Goal: Information Seeking & Learning: Learn about a topic

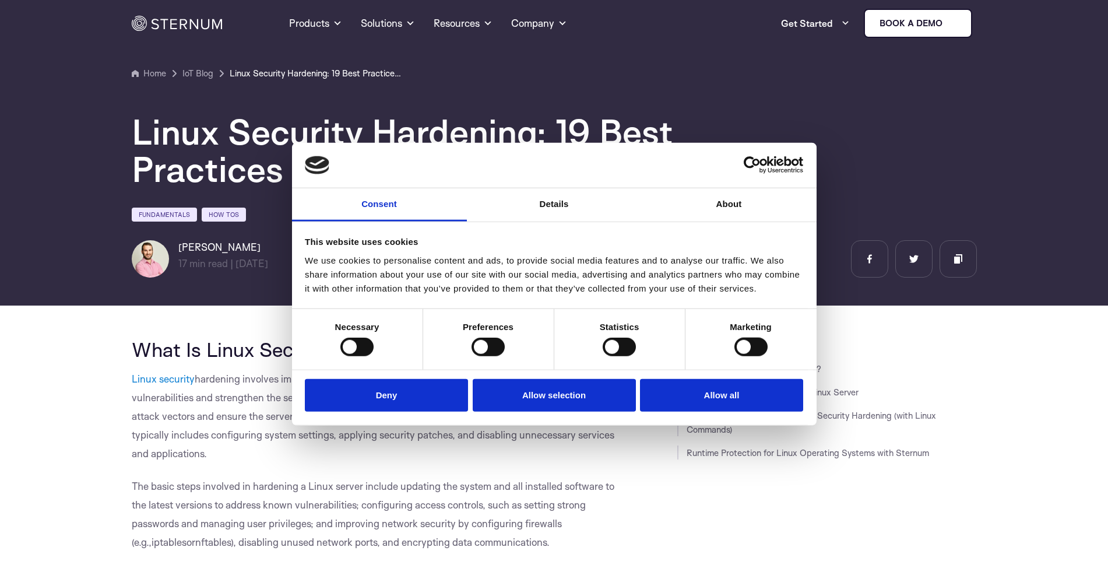
click at [712, 402] on button "Allow all" at bounding box center [721, 394] width 163 height 33
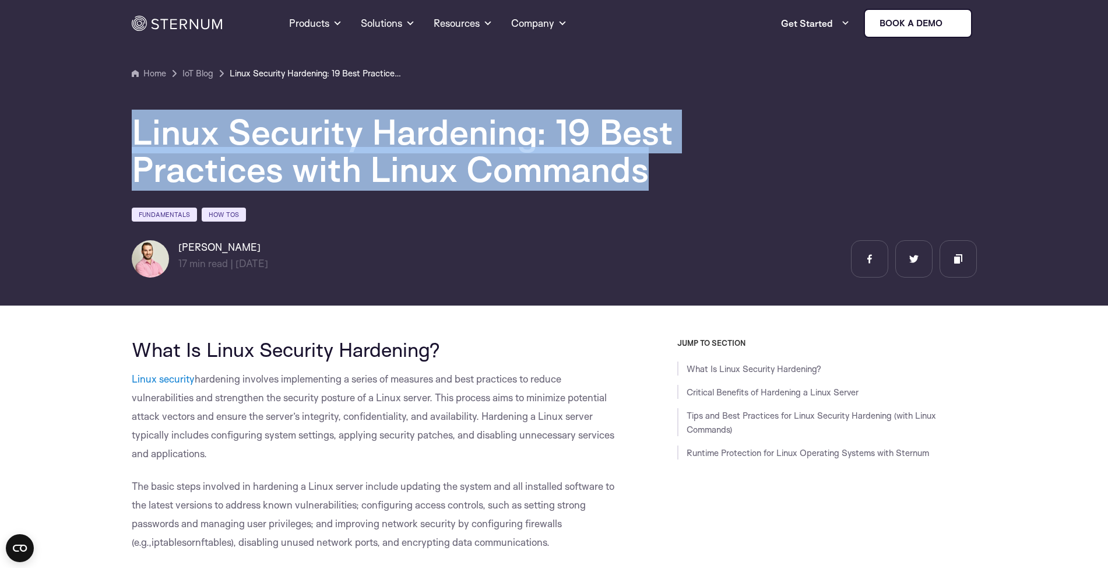
drag, startPoint x: 125, startPoint y: 136, endPoint x: 544, endPoint y: 171, distance: 420.2
click at [544, 171] on section "Home IoT Blog" at bounding box center [554, 149] width 1108 height 314
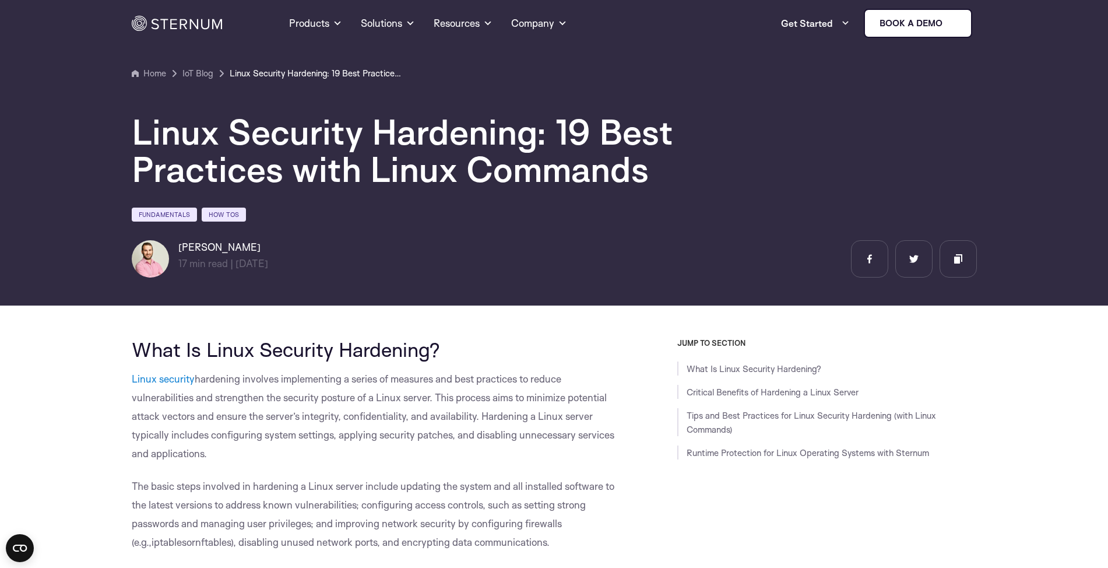
click at [545, 171] on h1 "Linux Security Hardening: 19 Best Practices with Linux Commands" at bounding box center [482, 150] width 700 height 75
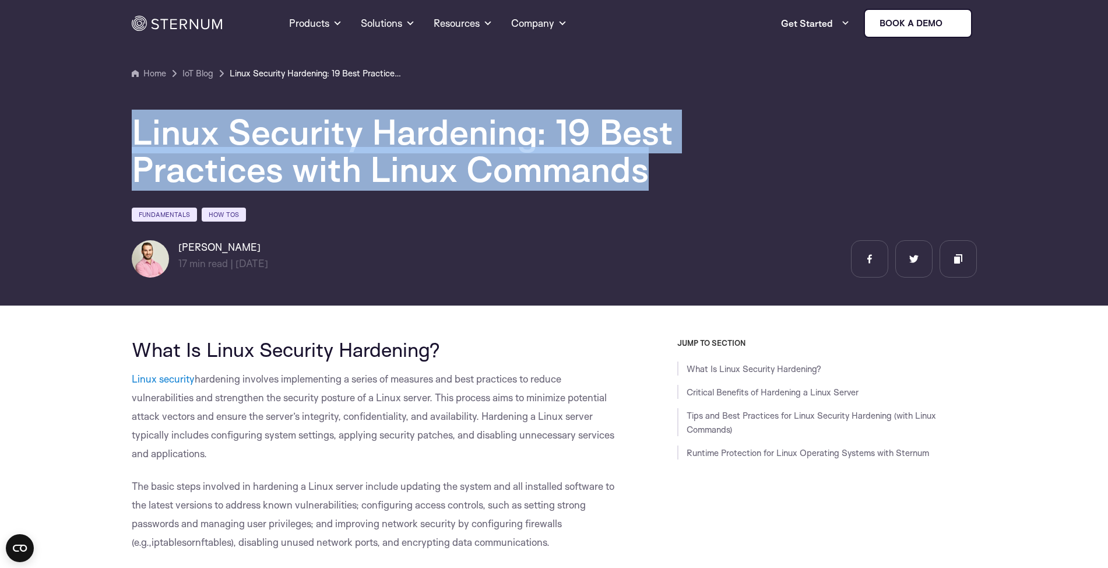
drag, startPoint x: 341, startPoint y: 168, endPoint x: 121, endPoint y: 143, distance: 221.2
click at [121, 143] on section "Home IoT Blog" at bounding box center [554, 149] width 1108 height 314
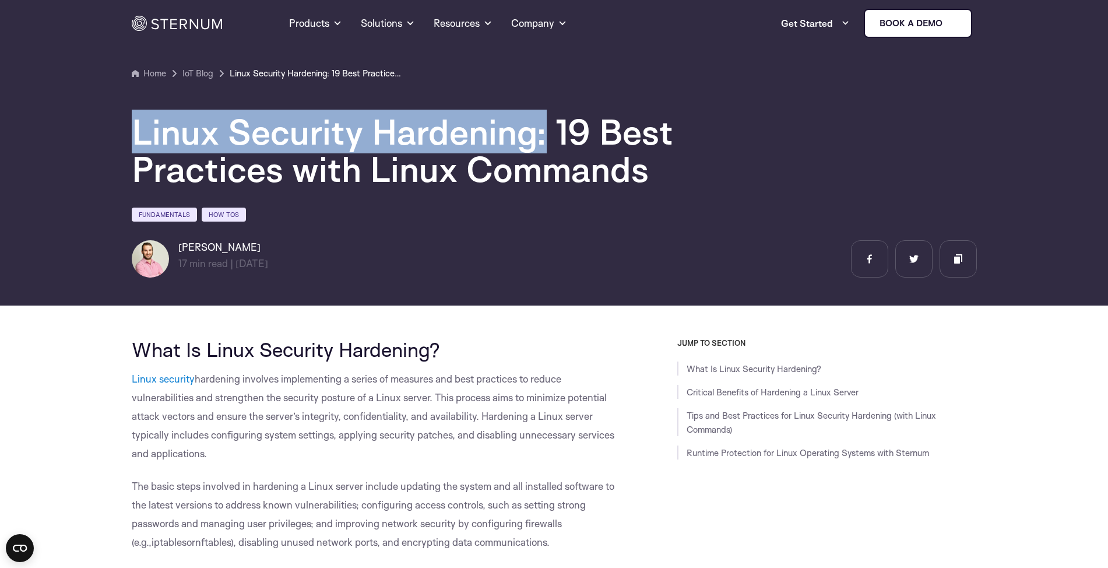
drag, startPoint x: 121, startPoint y: 143, endPoint x: 544, endPoint y: 147, distance: 423.3
click at [544, 147] on section "Home IoT Blog" at bounding box center [554, 149] width 1108 height 314
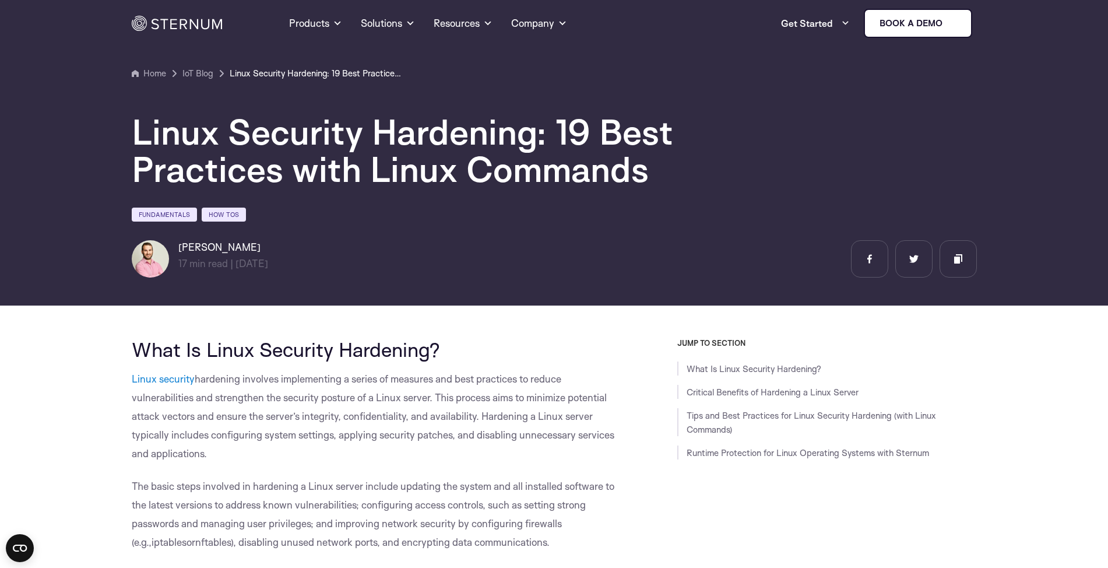
click at [569, 138] on h1 "Linux Security Hardening: 19 Best Practices with Linux Commands" at bounding box center [482, 150] width 700 height 75
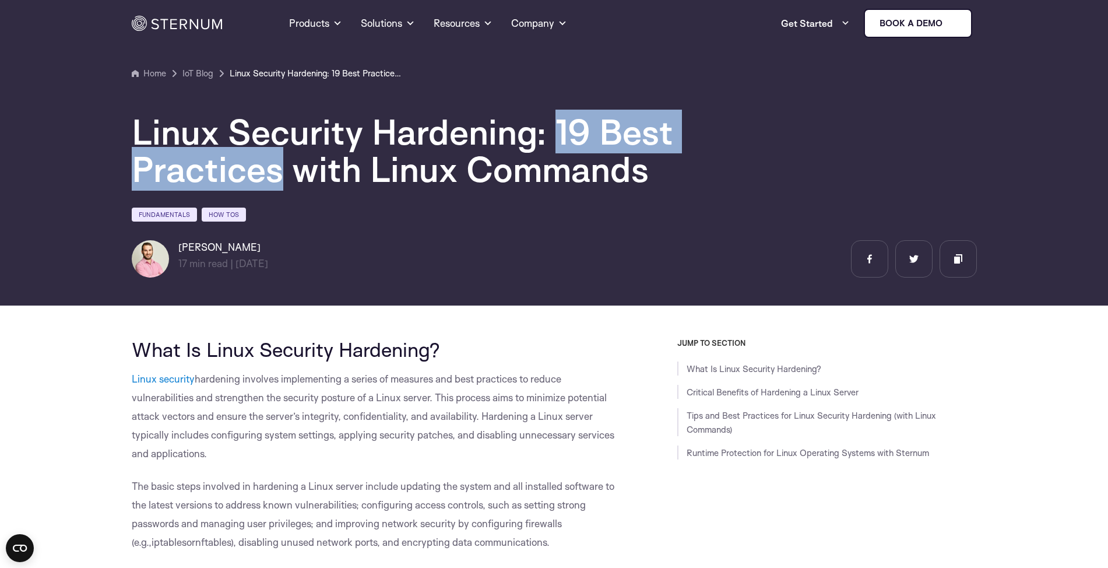
drag, startPoint x: 569, startPoint y: 138, endPoint x: 741, endPoint y: 138, distance: 172.6
click at [741, 138] on h1 "Linux Security Hardening: 19 Best Practices with Linux Commands" at bounding box center [482, 150] width 700 height 75
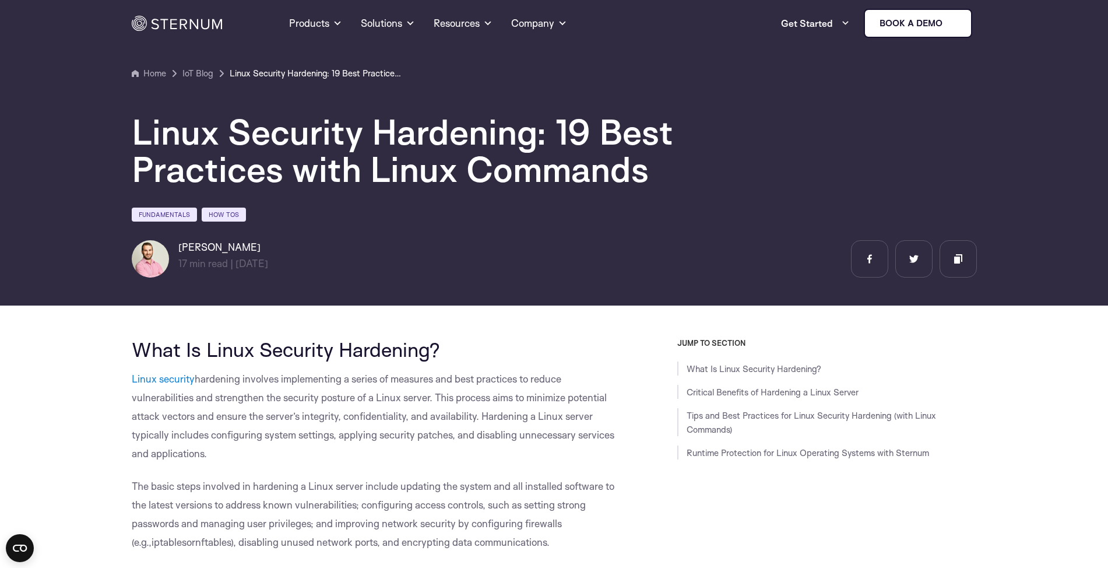
click at [388, 175] on h1 "Linux Security Hardening: 19 Best Practices with Linux Commands" at bounding box center [482, 150] width 700 height 75
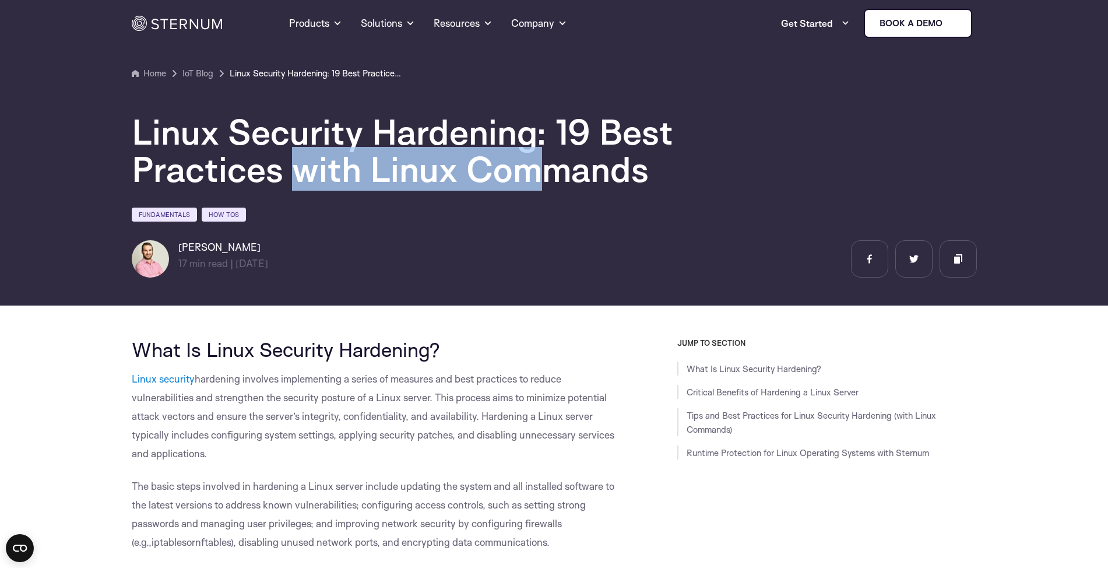
drag, startPoint x: 292, startPoint y: 174, endPoint x: 141, endPoint y: 175, distance: 151.0
click at [141, 175] on h1 "Linux Security Hardening: 19 Best Practices with Linux Commands" at bounding box center [482, 150] width 700 height 75
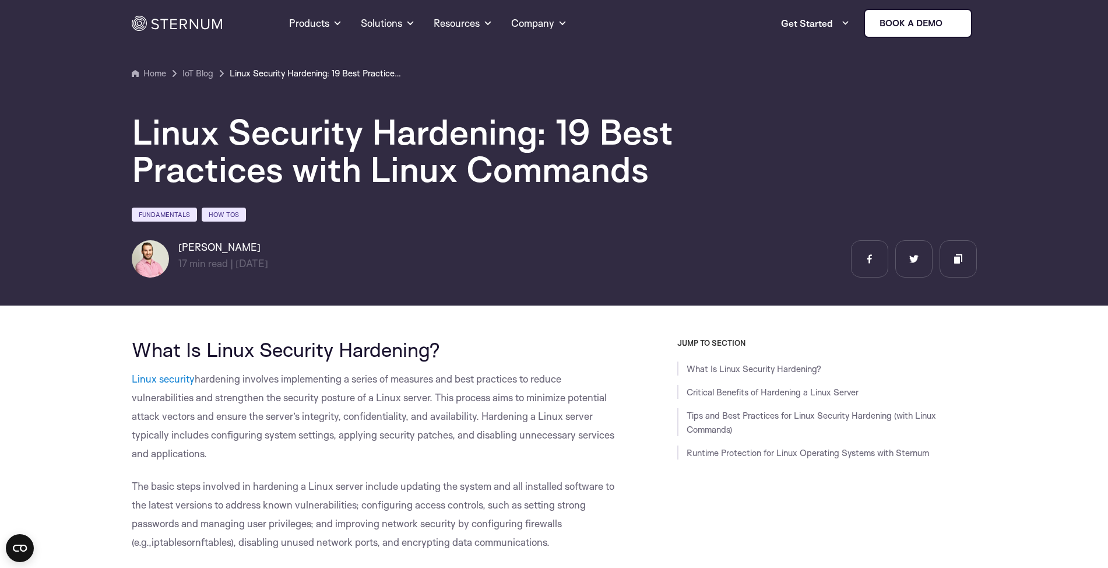
click at [141, 175] on h1 "Linux Security Hardening: 19 Best Practices with Linux Commands" at bounding box center [482, 150] width 700 height 75
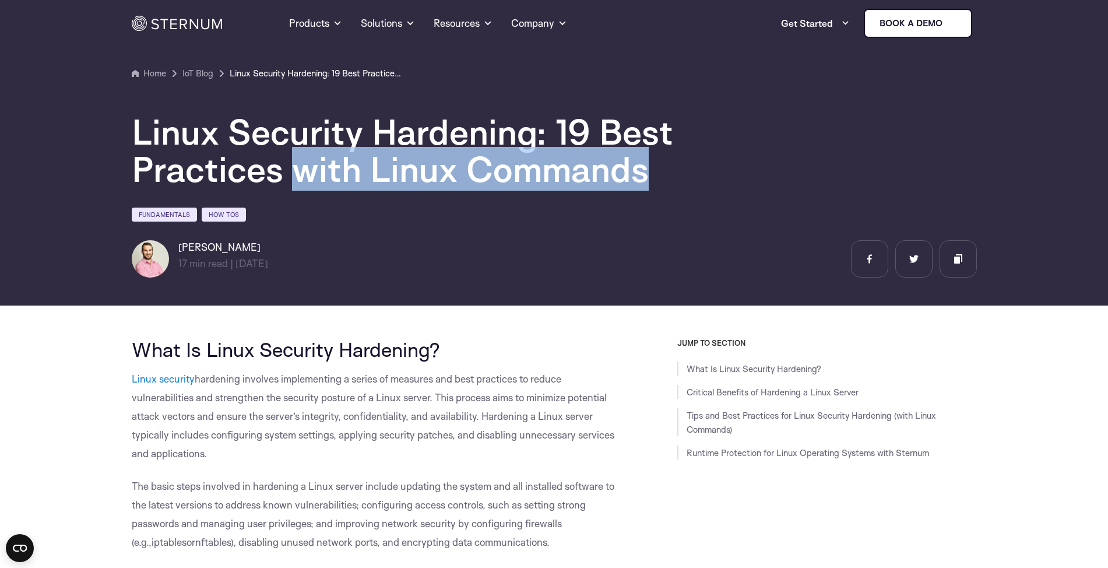
drag, startPoint x: 141, startPoint y: 175, endPoint x: 404, endPoint y: 173, distance: 262.4
click at [404, 173] on h1 "Linux Security Hardening: 19 Best Practices with Linux Commands" at bounding box center [482, 150] width 700 height 75
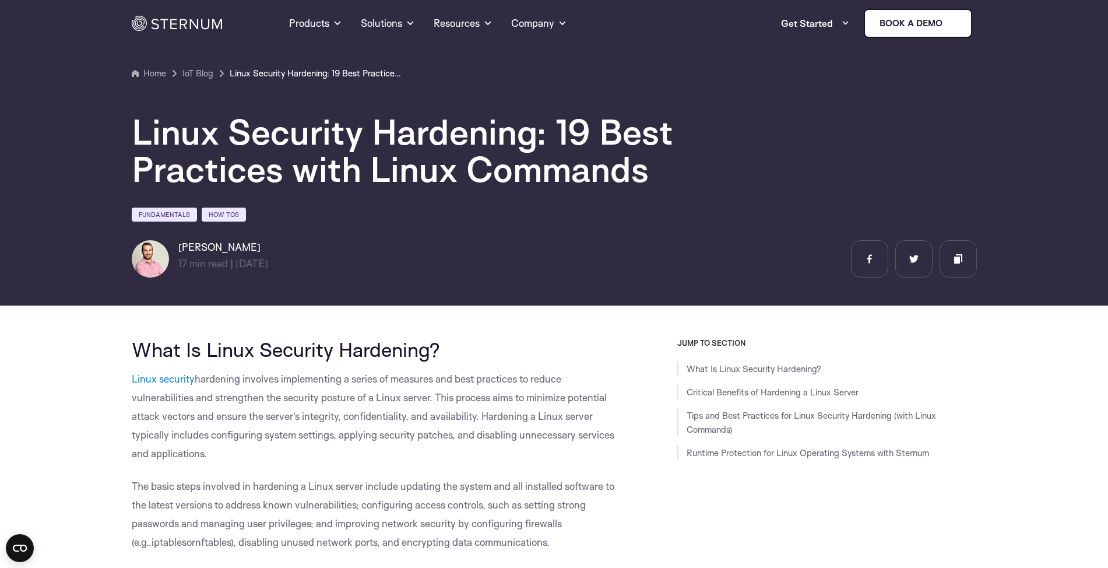
click at [197, 140] on h1 "Linux Security Hardening: 19 Best Practices with Linux Commands" at bounding box center [482, 150] width 700 height 75
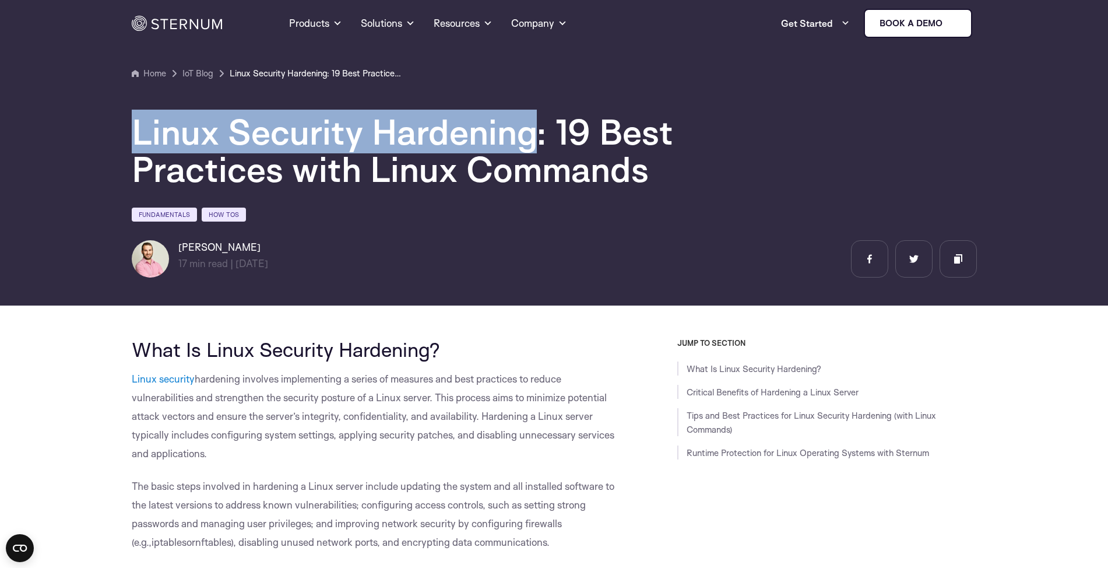
drag, startPoint x: 197, startPoint y: 140, endPoint x: 436, endPoint y: 136, distance: 239.1
click at [436, 136] on h1 "Linux Security Hardening: 19 Best Practices with Linux Commands" at bounding box center [482, 150] width 700 height 75
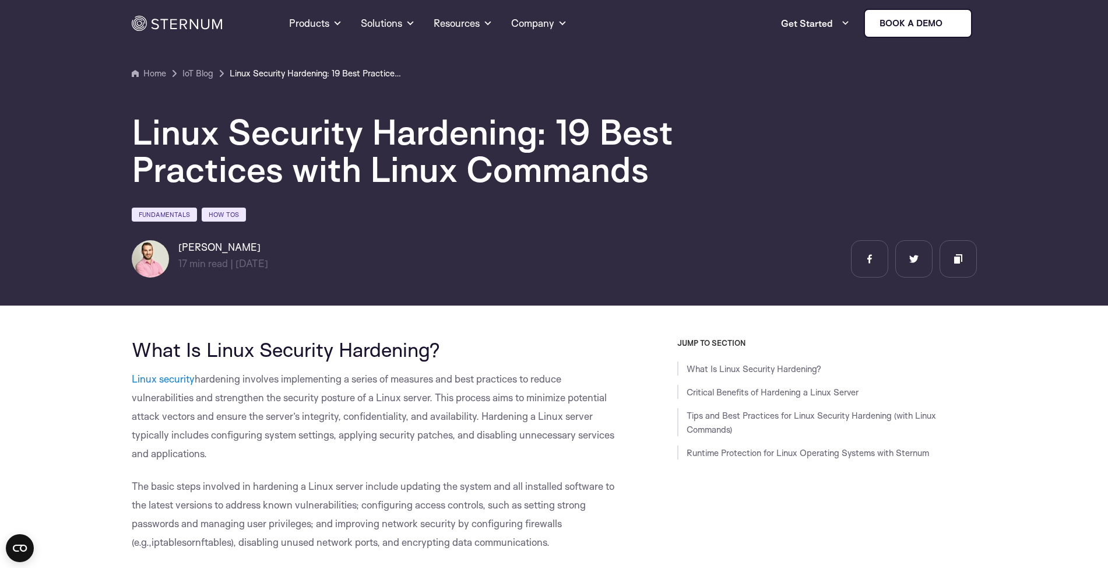
click at [571, 131] on h1 "Linux Security Hardening: 19 Best Practices with Linux Commands" at bounding box center [482, 150] width 700 height 75
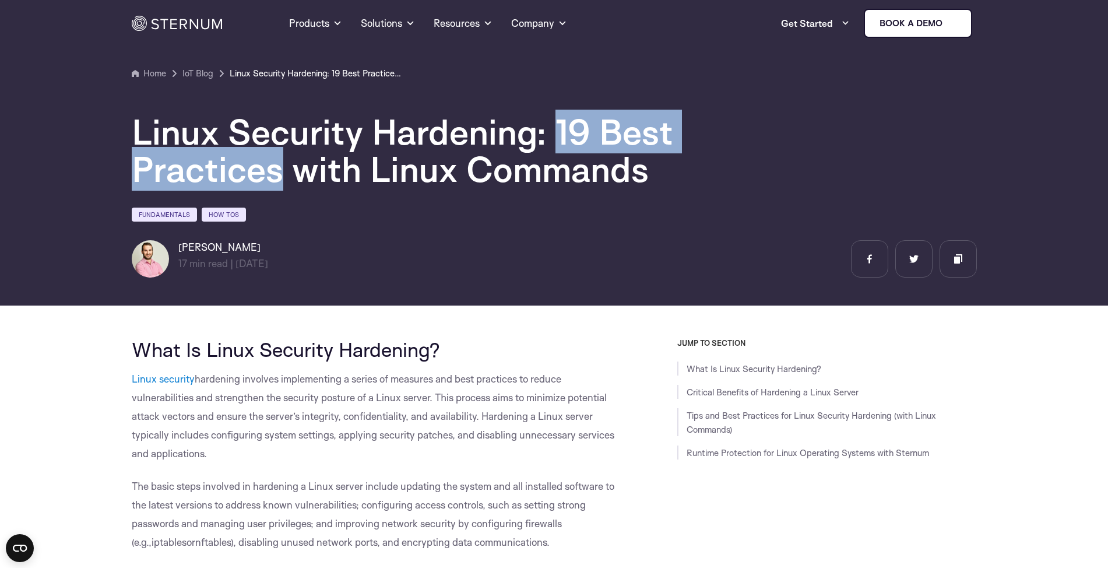
drag, startPoint x: 571, startPoint y: 131, endPoint x: 757, endPoint y: 136, distance: 186.7
click at [757, 136] on h1 "Linux Security Hardening: 19 Best Practices with Linux Commands" at bounding box center [482, 150] width 700 height 75
drag, startPoint x: 542, startPoint y: 142, endPoint x: 532, endPoint y: 143, distance: 9.4
click at [532, 143] on h1 "Linux Security Hardening: 19 Best Practices with Linux Commands" at bounding box center [482, 150] width 700 height 75
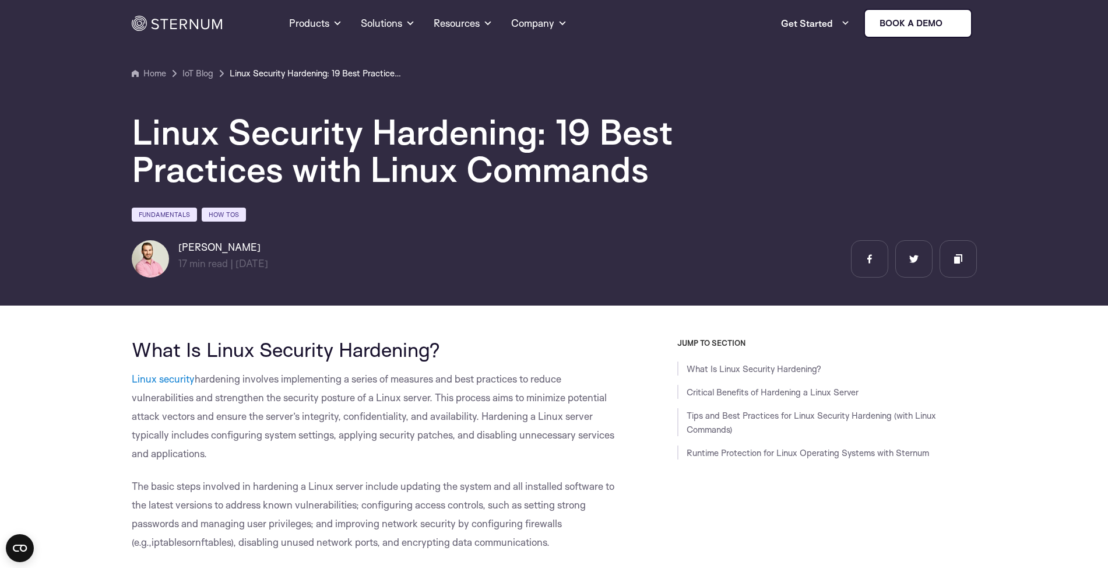
click at [460, 143] on h1 "Linux Security Hardening: 19 Best Practices with Linux Commands" at bounding box center [482, 150] width 700 height 75
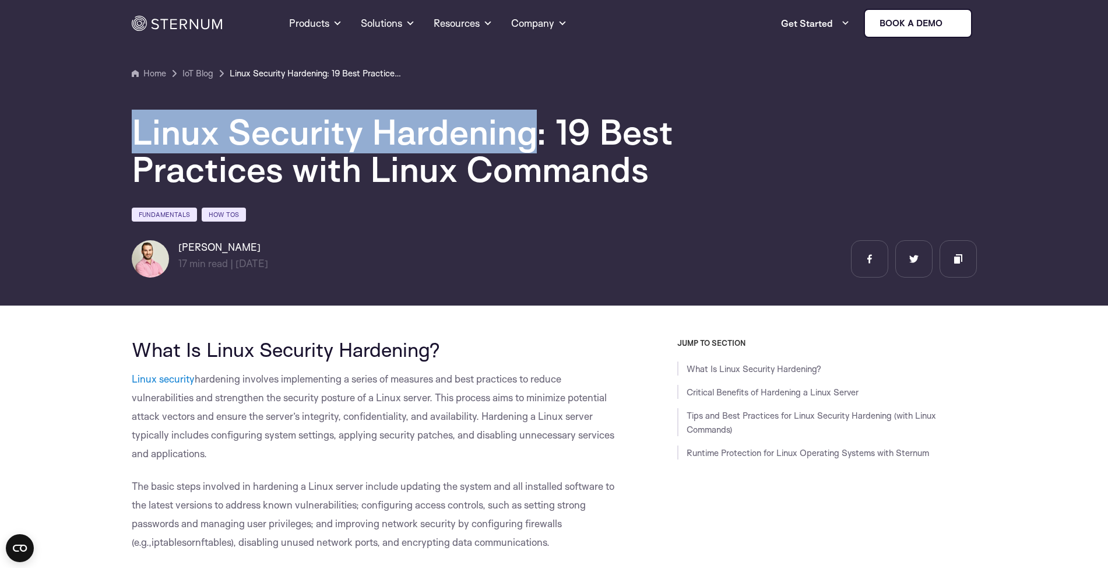
drag, startPoint x: 460, startPoint y: 143, endPoint x: 179, endPoint y: 144, distance: 281.1
click at [178, 143] on h1 "Linux Security Hardening: 19 Best Practices with Linux Commands" at bounding box center [482, 150] width 700 height 75
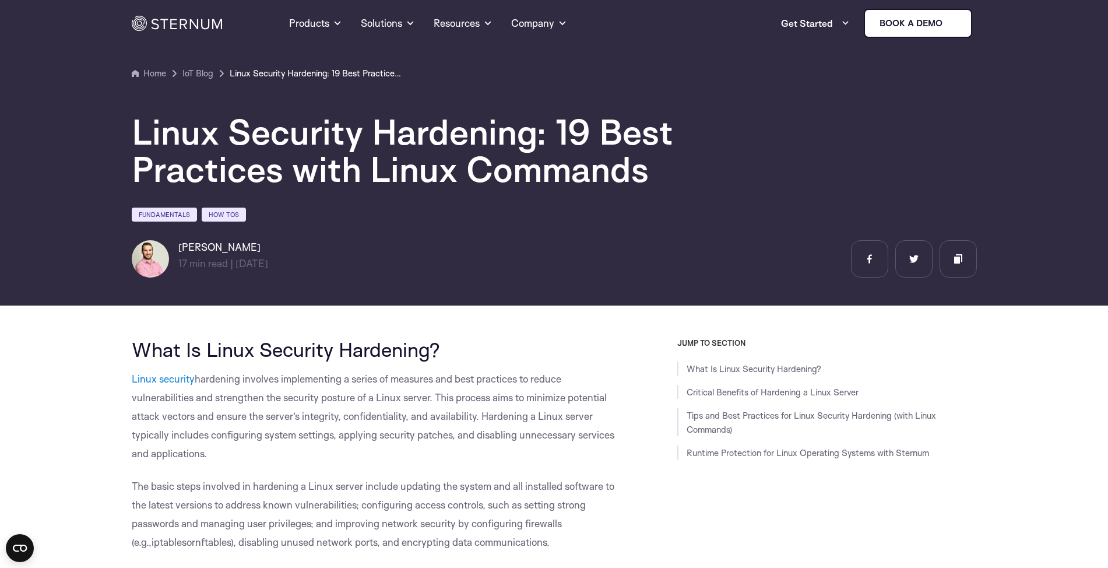
click at [445, 174] on h1 "Linux Security Hardening: 19 Best Practices with Linux Commands" at bounding box center [482, 150] width 700 height 75
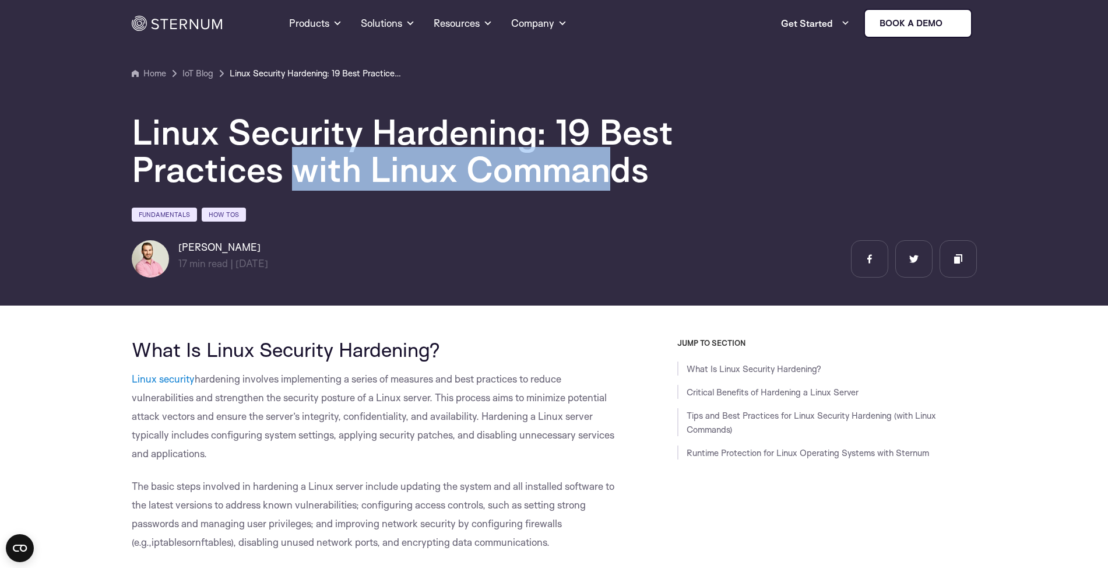
drag, startPoint x: 373, startPoint y: 174, endPoint x: 137, endPoint y: 173, distance: 236.2
click at [137, 173] on h1 "Linux Security Hardening: 19 Best Practices with Linux Commands" at bounding box center [482, 150] width 700 height 75
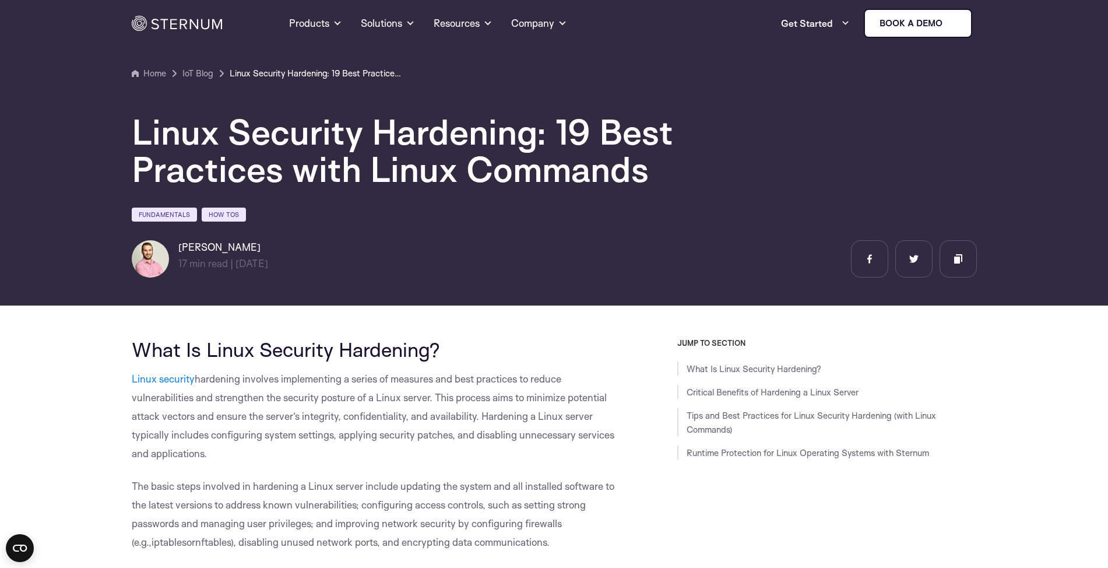
click at [139, 173] on h1 "Linux Security Hardening: 19 Best Practices with Linux Commands" at bounding box center [482, 150] width 700 height 75
click at [90, 255] on section "Home IoT Blog" at bounding box center [554, 149] width 1108 height 314
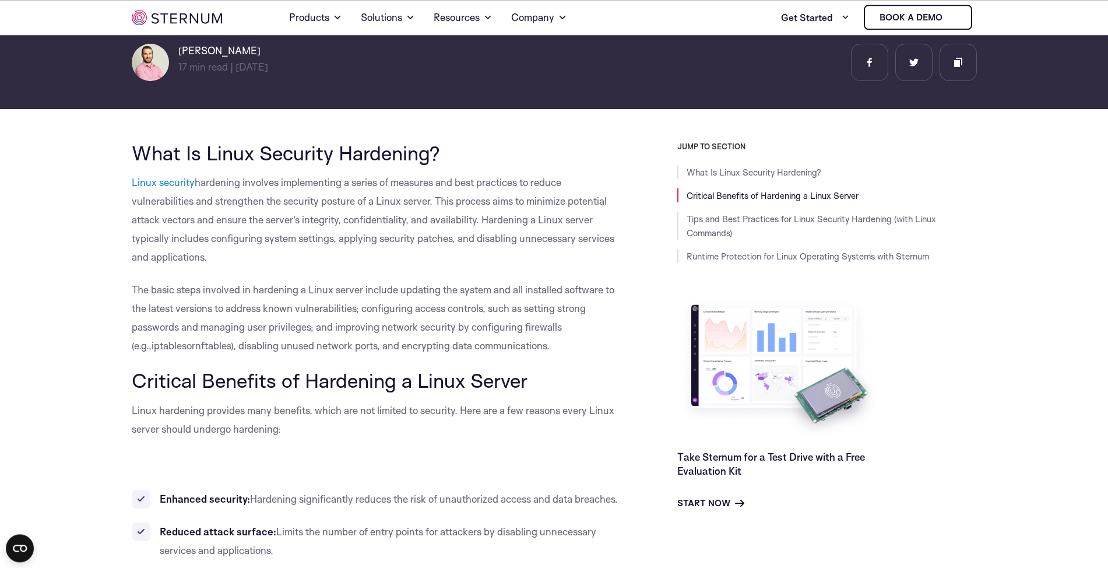
scroll to position [229, 0]
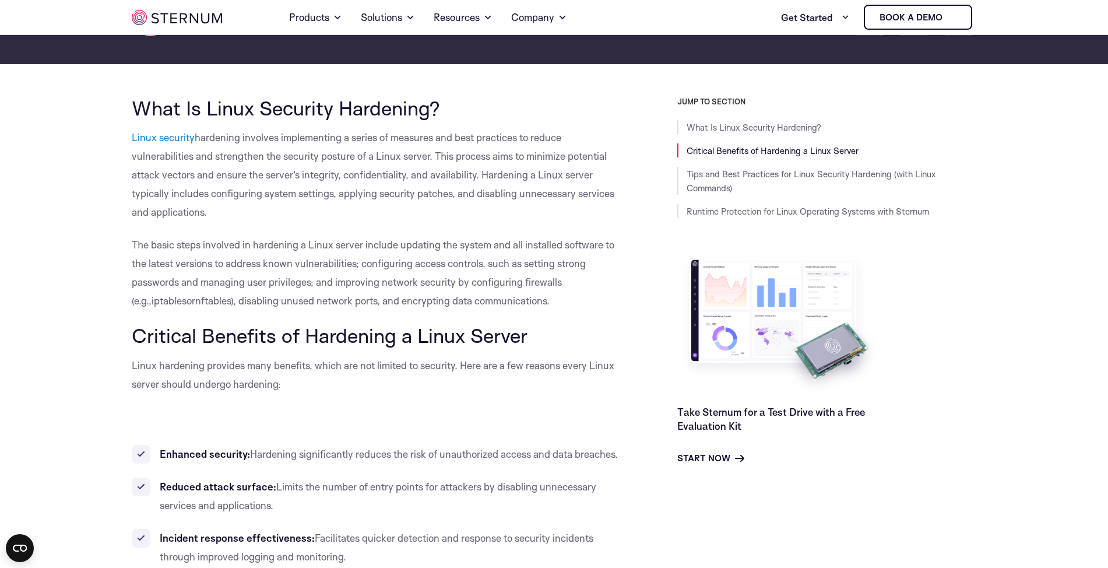
drag, startPoint x: 116, startPoint y: 137, endPoint x: 391, endPoint y: 206, distance: 283.8
click at [391, 206] on p "Linux security hardening involves implementing a series of measures and best pr…" at bounding box center [378, 174] width 493 height 93
drag, startPoint x: 130, startPoint y: 185, endPoint x: 66, endPoint y: 138, distance: 79.7
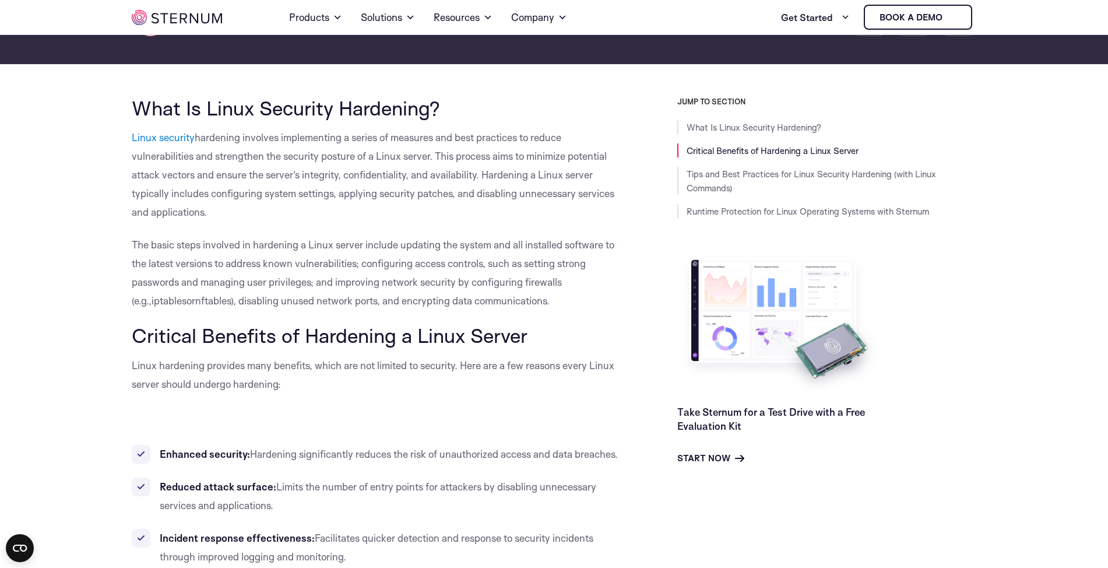
drag, startPoint x: 66, startPoint y: 138, endPoint x: 306, endPoint y: 215, distance: 251.5
click at [306, 215] on p "Linux security hardening involves implementing a series of measures and best pr…" at bounding box center [378, 174] width 493 height 93
drag, startPoint x: 186, startPoint y: 177, endPoint x: 82, endPoint y: 123, distance: 116.8
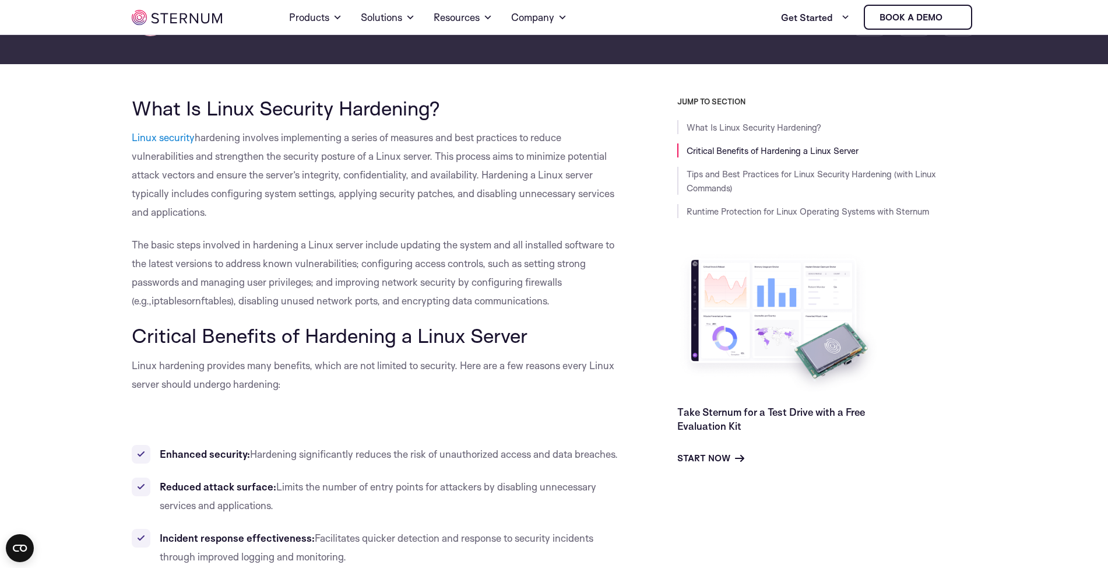
drag, startPoint x: 82, startPoint y: 123, endPoint x: 127, endPoint y: 131, distance: 45.6
drag, startPoint x: 68, startPoint y: 301, endPoint x: 75, endPoint y: 286, distance: 16.5
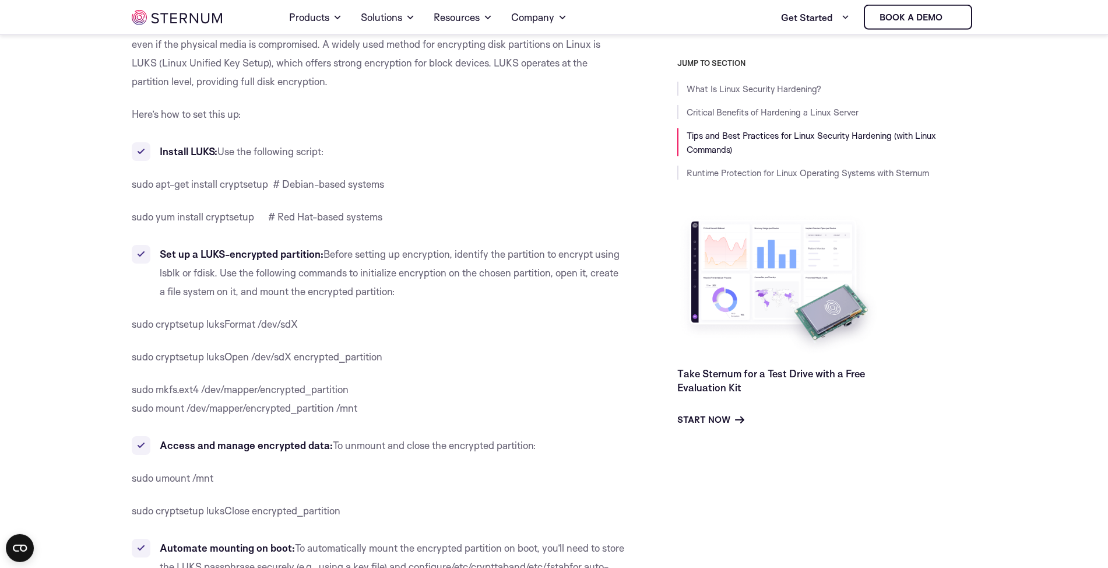
scroll to position [1062, 0]
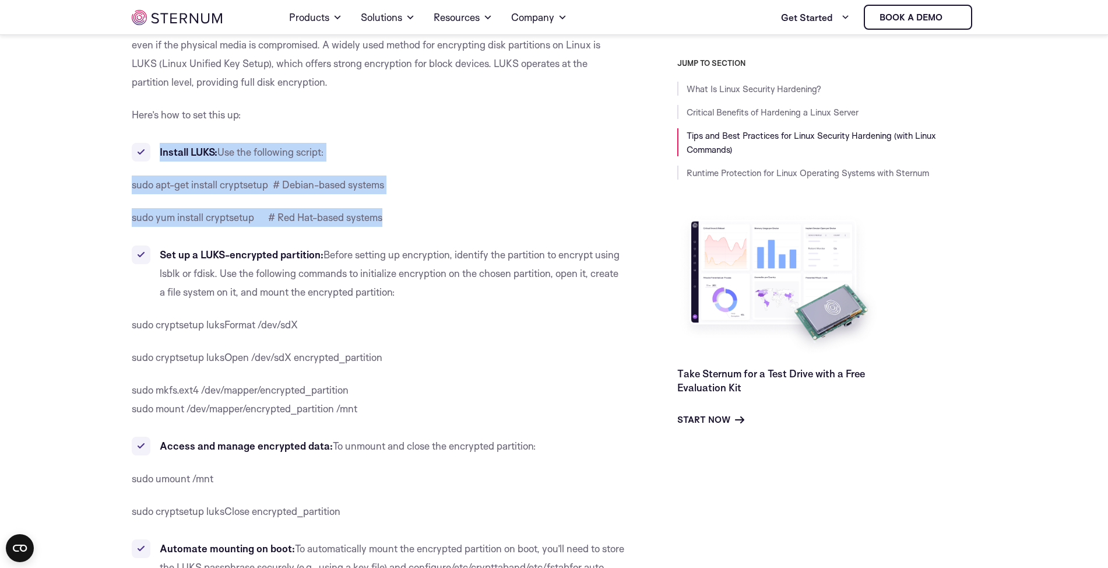
drag, startPoint x: 219, startPoint y: 151, endPoint x: 390, endPoint y: 224, distance: 186.0
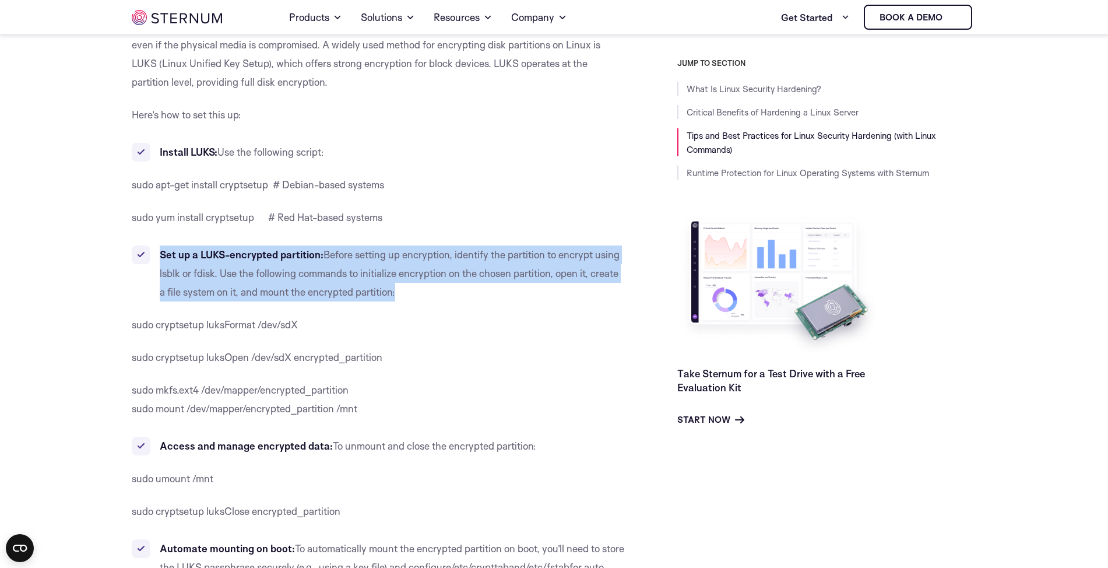
drag, startPoint x: 127, startPoint y: 252, endPoint x: 466, endPoint y: 295, distance: 342.6
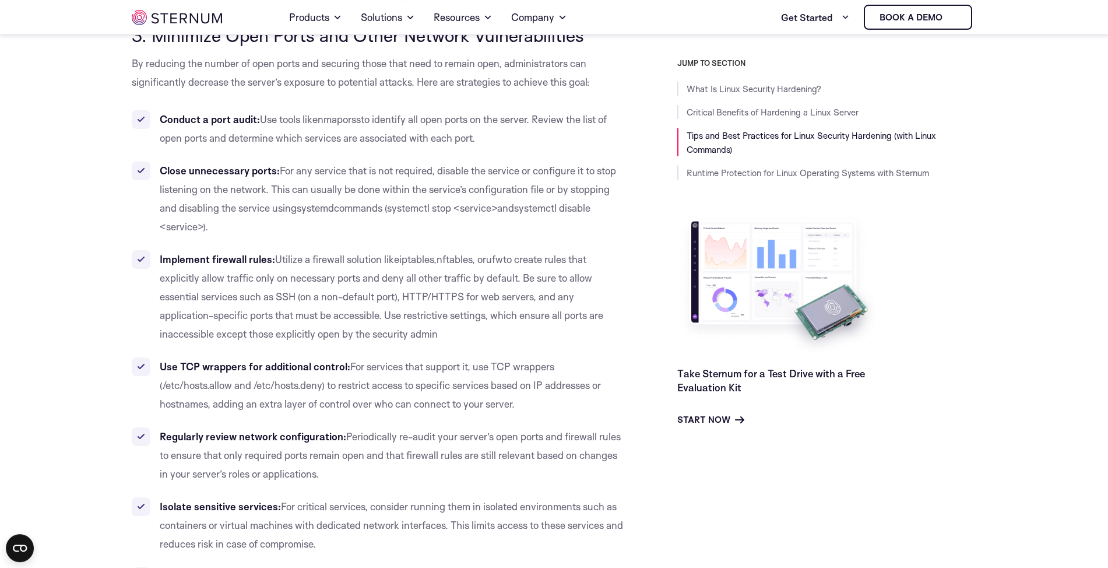
scroll to position [2073, 0]
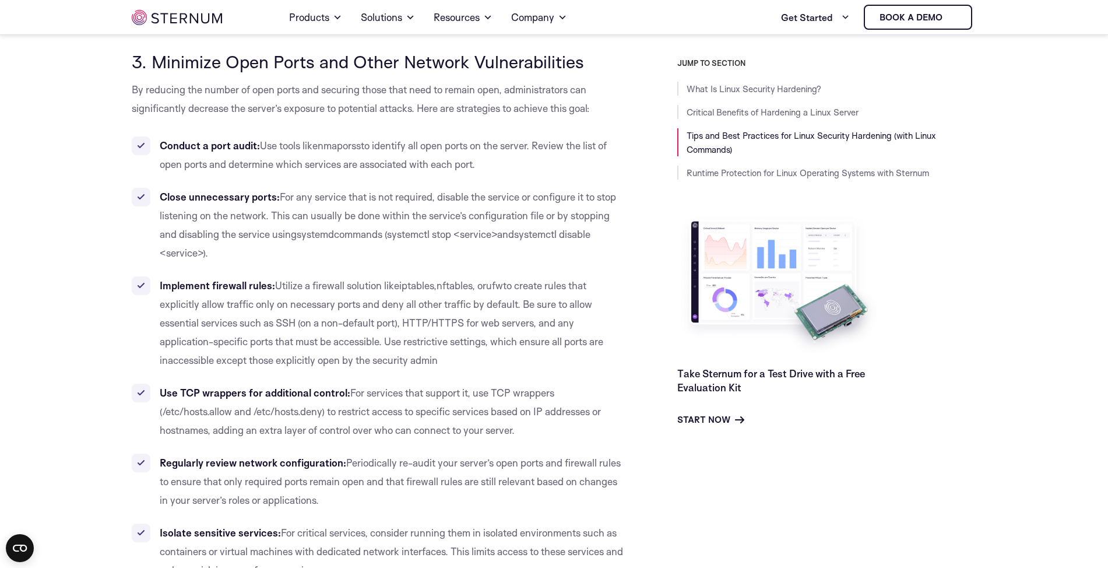
drag, startPoint x: 91, startPoint y: 69, endPoint x: 625, endPoint y: 64, distance: 533.6
drag, startPoint x: 625, startPoint y: 64, endPoint x: 634, endPoint y: 64, distance: 9.9
drag, startPoint x: 369, startPoint y: 66, endPoint x: 90, endPoint y: 61, distance: 278.2
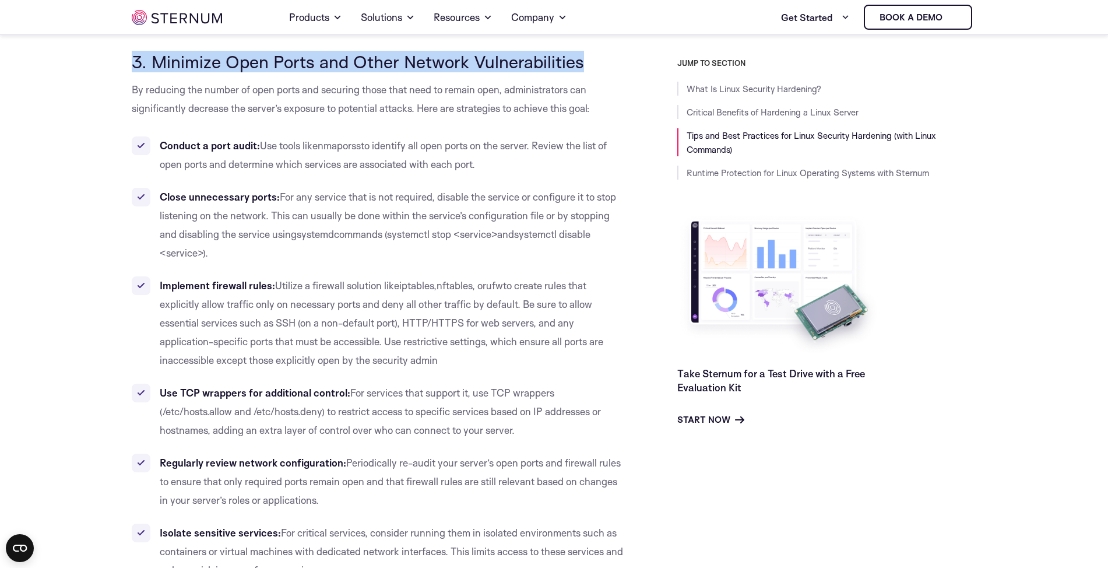
drag, startPoint x: 90, startPoint y: 61, endPoint x: 577, endPoint y: 71, distance: 486.4
click at [580, 69] on span "3. Minimize Open Ports and Other Network Vulnerabilities" at bounding box center [358, 62] width 452 height 22
drag, startPoint x: 576, startPoint y: 68, endPoint x: 73, endPoint y: 72, distance: 503.2
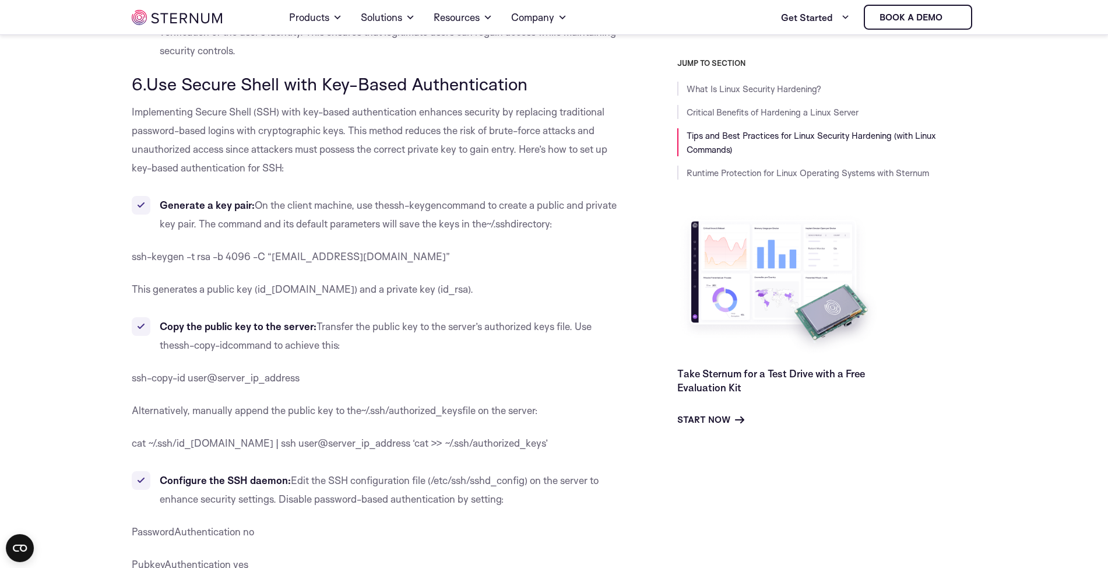
scroll to position [3560, 0]
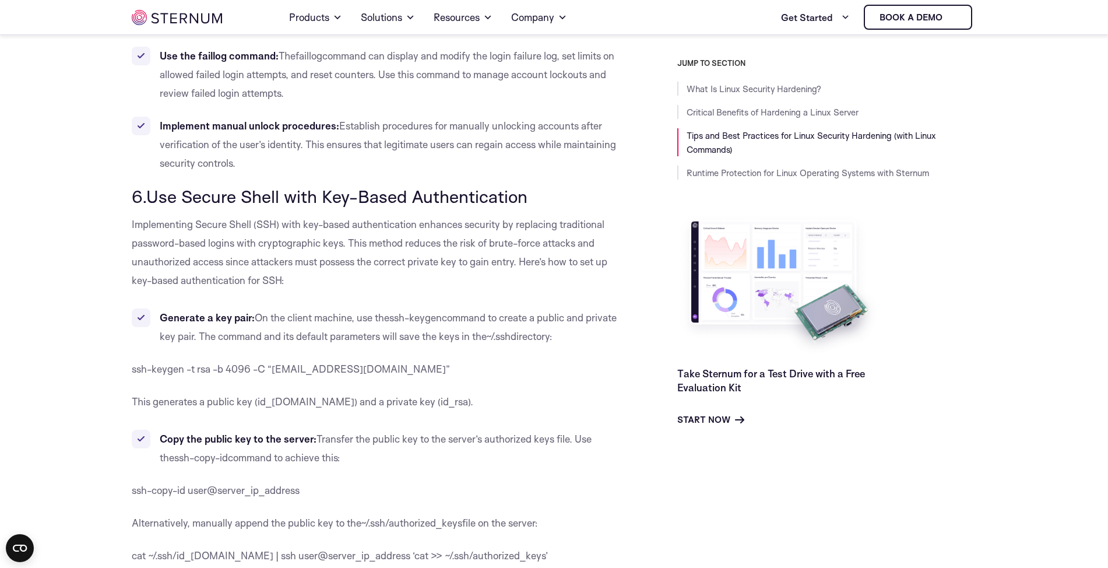
drag, startPoint x: 306, startPoint y: 150, endPoint x: 565, endPoint y: 152, distance: 258.9
drag, startPoint x: 565, startPoint y: 152, endPoint x: 568, endPoint y: 159, distance: 8.1
click at [567, 187] on h3 "6.Use Secure Shell with Key-Based Authentication" at bounding box center [378, 197] width 493 height 20
drag, startPoint x: 525, startPoint y: 160, endPoint x: 134, endPoint y: 155, distance: 390.7
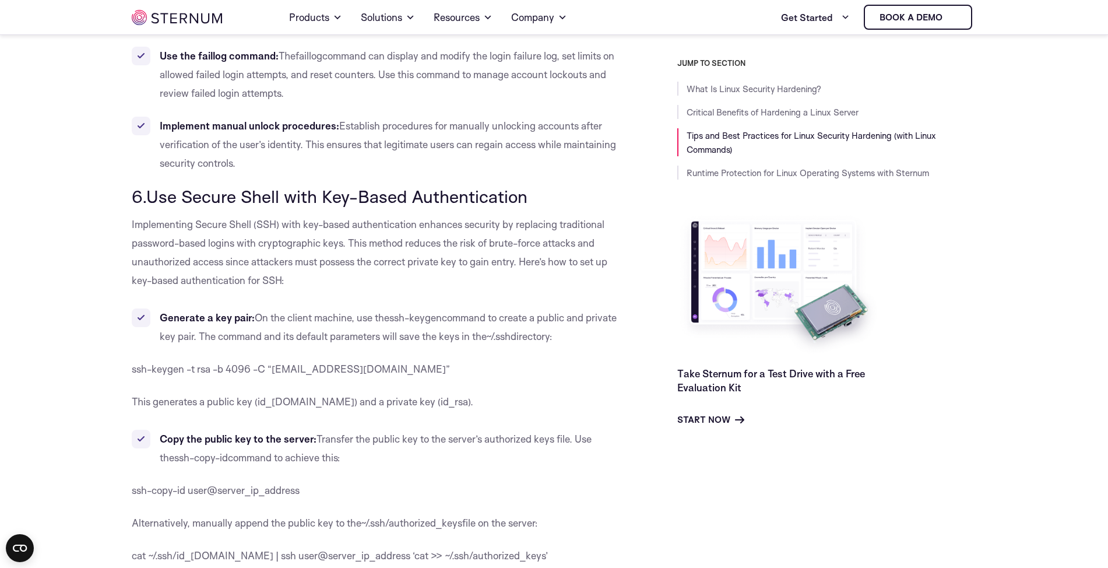
click at [134, 187] on h3 "6.Use Secure Shell with Key-Based Authentication" at bounding box center [378, 197] width 493 height 20
drag, startPoint x: 103, startPoint y: 155, endPoint x: 572, endPoint y: 159, distance: 468.8
drag, startPoint x: 572, startPoint y: 159, endPoint x: 584, endPoint y: 160, distance: 11.7
click at [577, 187] on h3 "6.Use Secure Shell with Key-Based Authentication" at bounding box center [378, 197] width 493 height 20
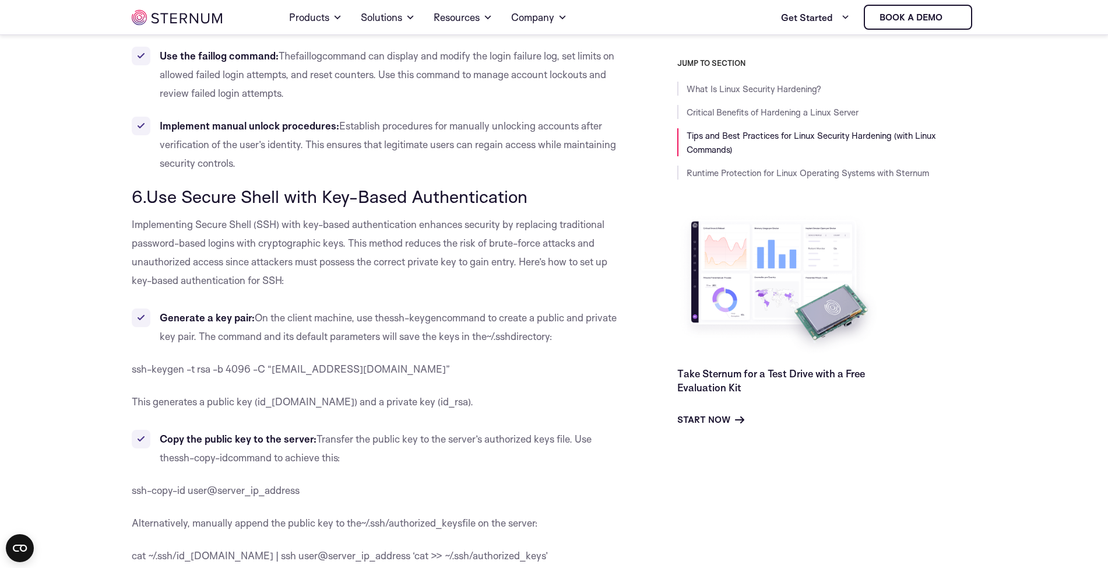
drag, startPoint x: 243, startPoint y: 157, endPoint x: 23, endPoint y: 153, distance: 219.9
